Goal: Information Seeking & Learning: Learn about a topic

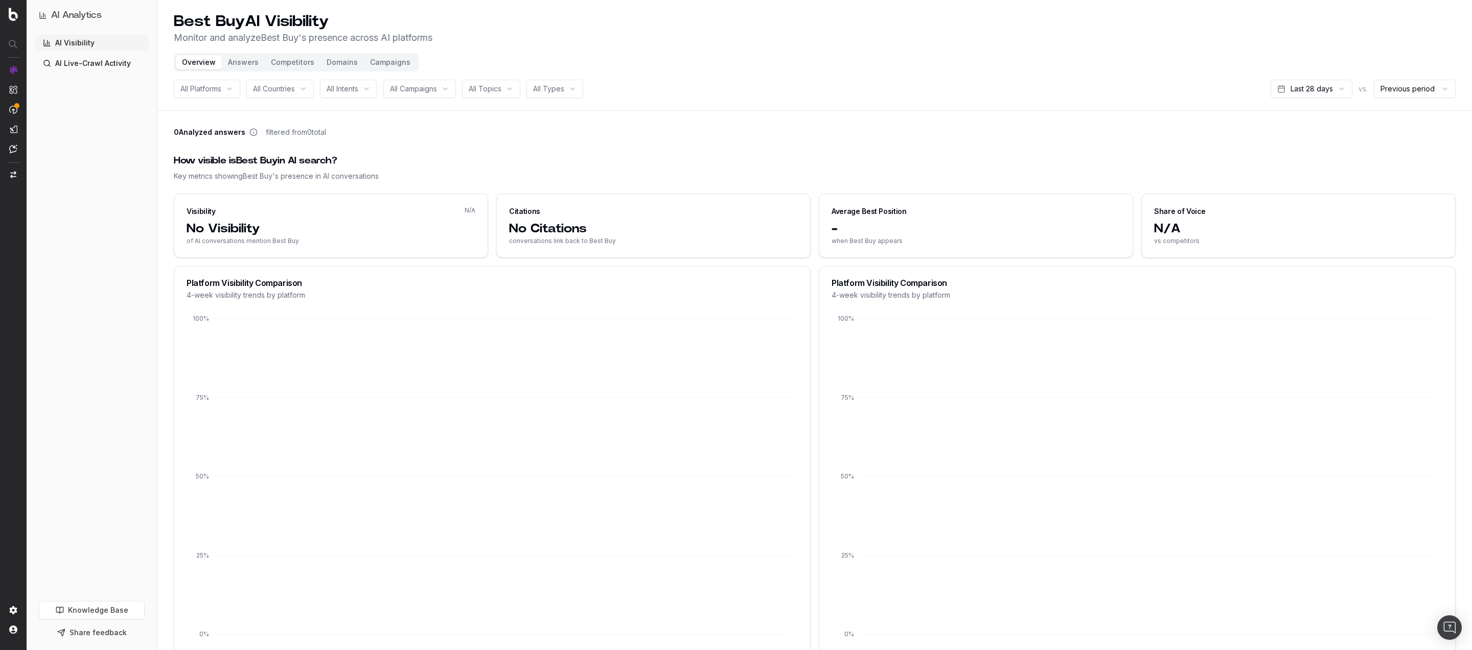
click at [66, 10] on h1 "AI Analytics" at bounding box center [76, 15] width 51 height 14
click at [66, 62] on link "AI Live-Crawl Activity" at bounding box center [92, 63] width 114 height 16
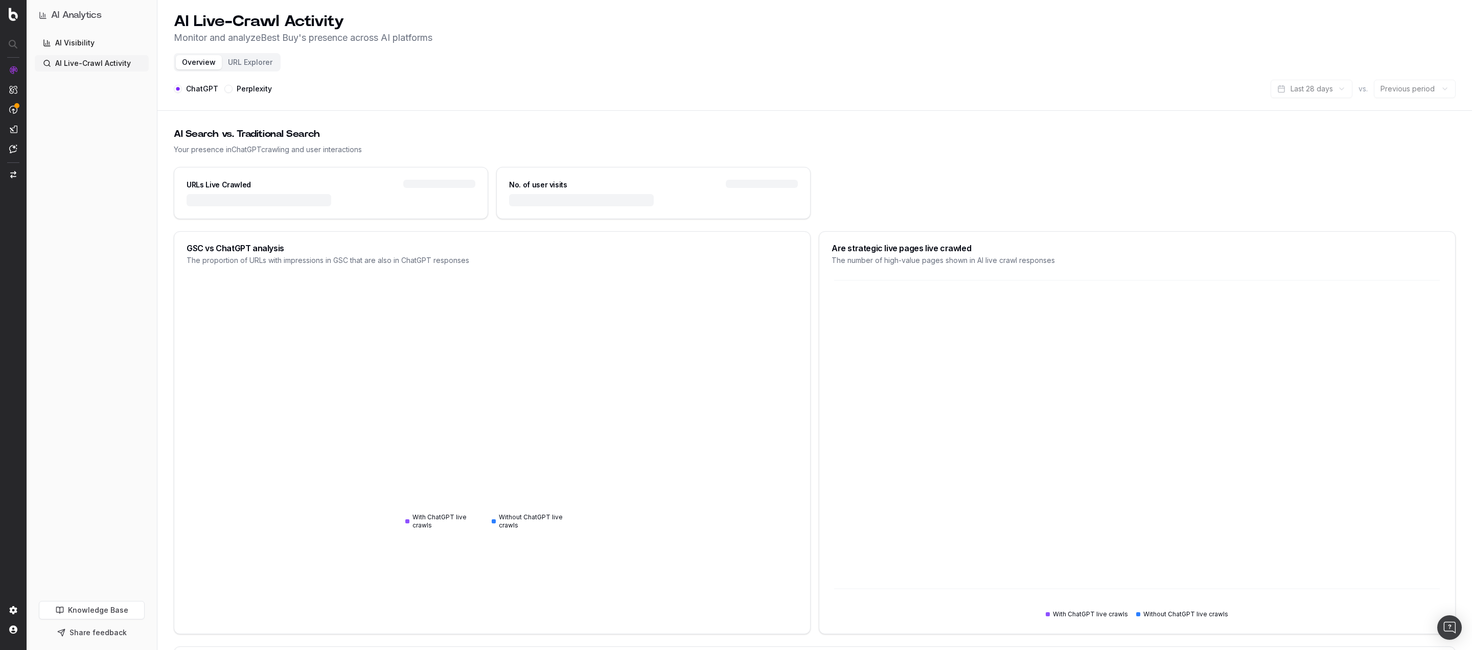
click at [70, 41] on link "AI Visibility" at bounding box center [92, 43] width 114 height 16
